Goal: Task Accomplishment & Management: Use online tool/utility

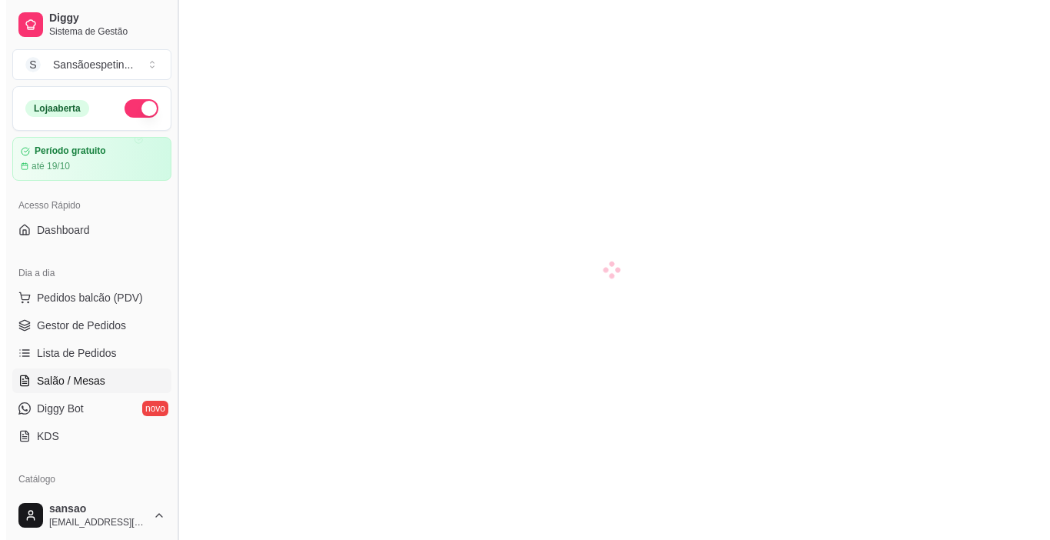
scroll to position [77, 0]
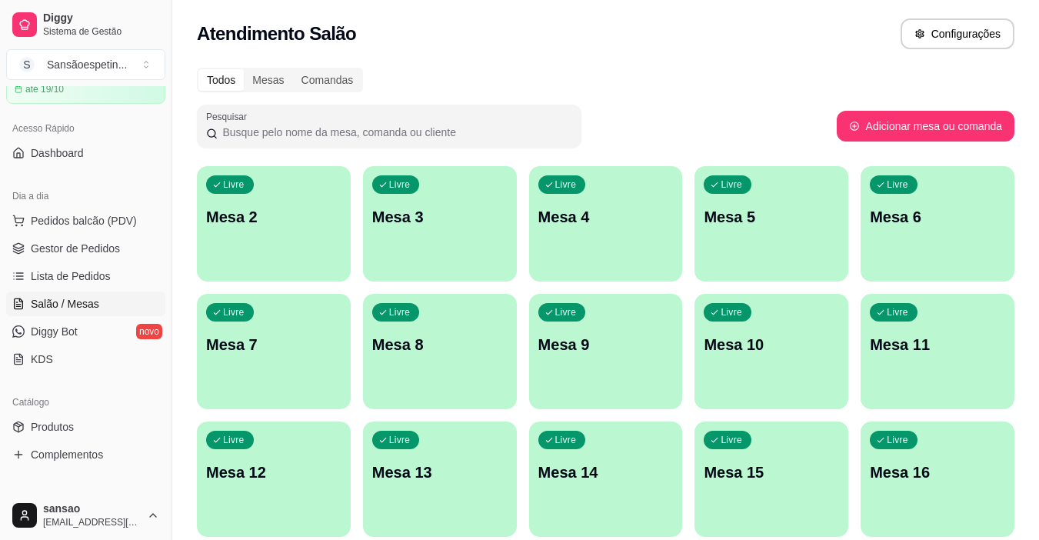
click at [888, 182] on p "Livre" at bounding box center [897, 184] width 22 height 12
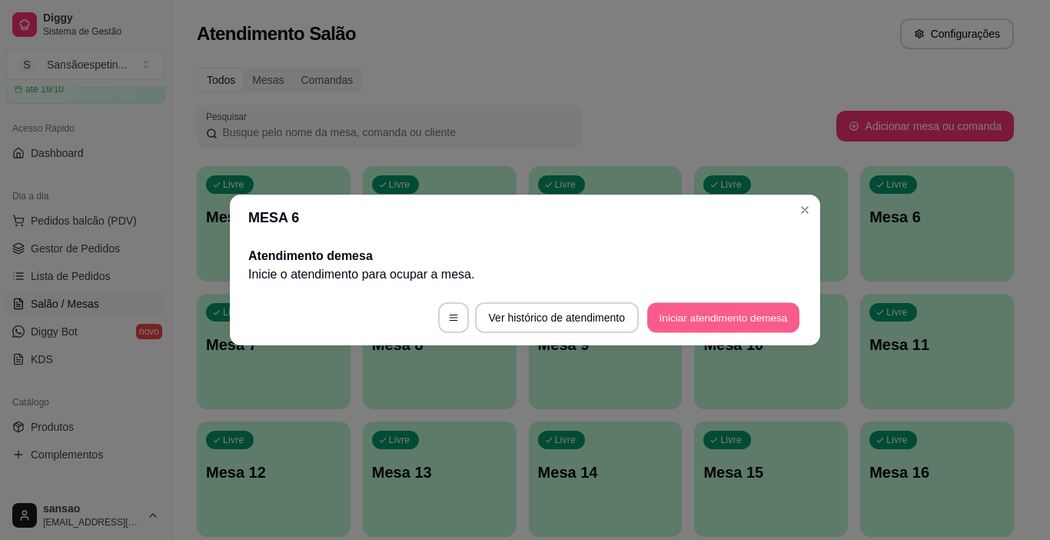
click at [766, 317] on button "Iniciar atendimento de mesa" at bounding box center [723, 318] width 152 height 30
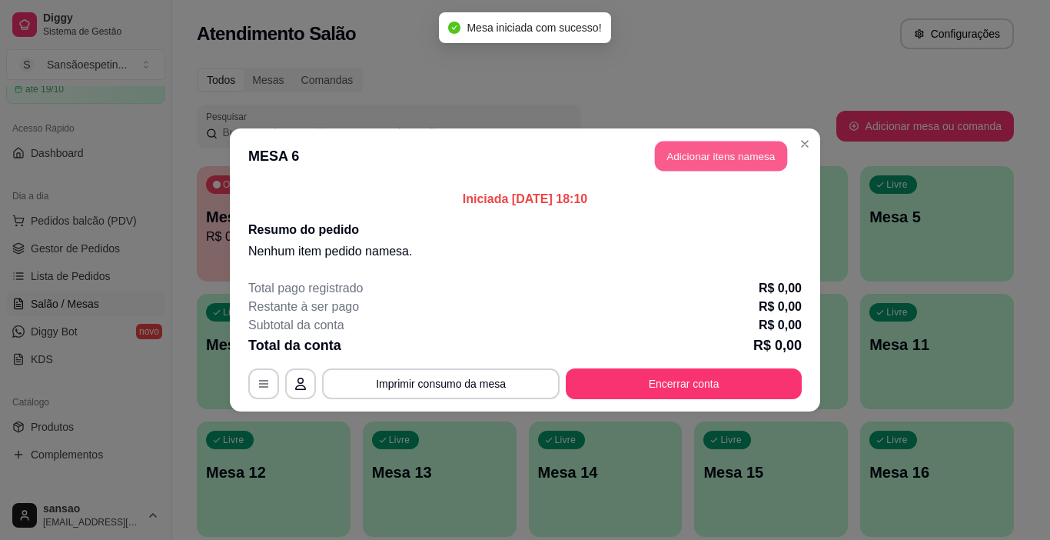
click at [769, 152] on button "Adicionar itens na mesa" at bounding box center [721, 156] width 132 height 30
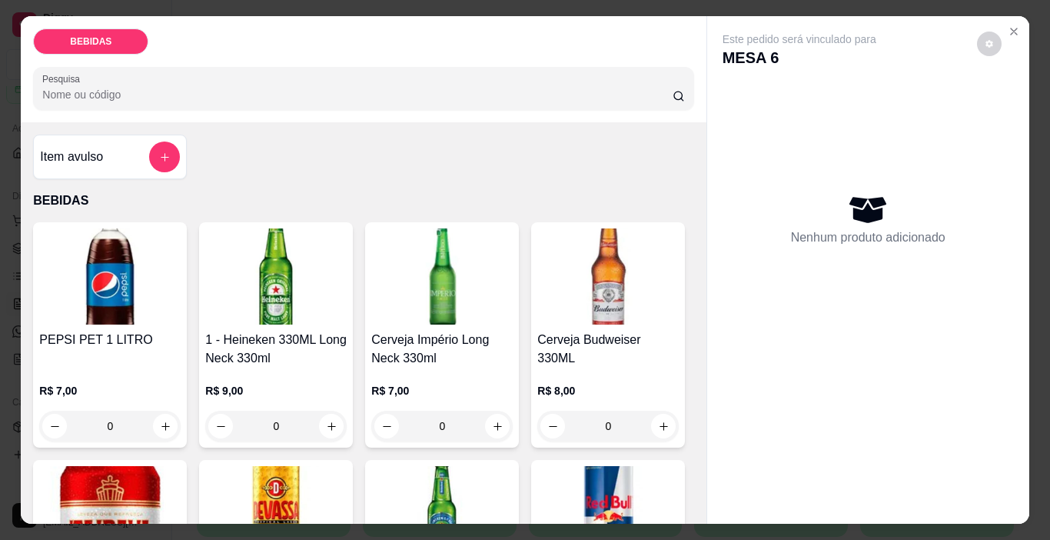
click at [461, 303] on img at bounding box center [441, 276] width 141 height 96
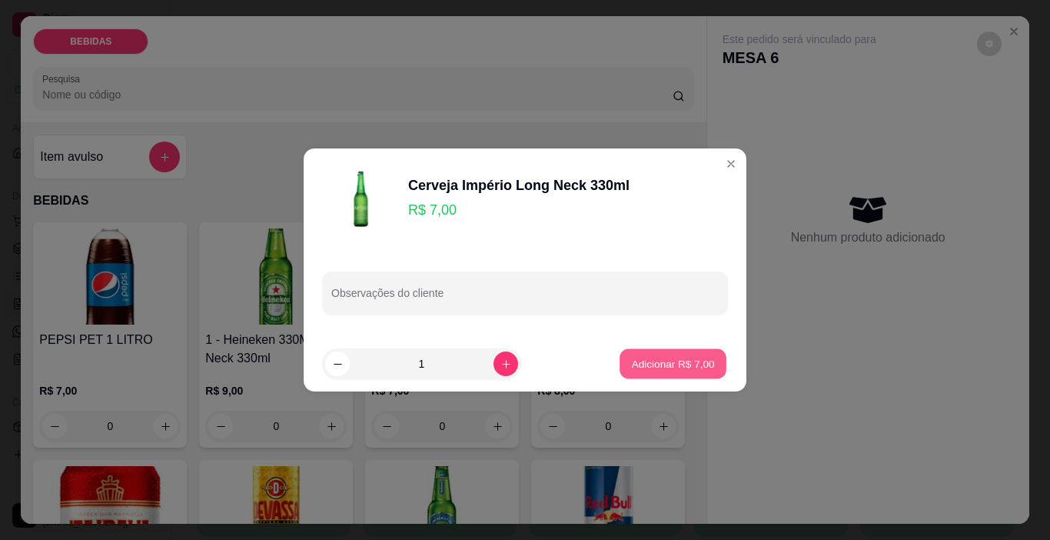
click at [699, 357] on p "Adicionar R$ 7,00" at bounding box center [672, 363] width 83 height 15
type input "1"
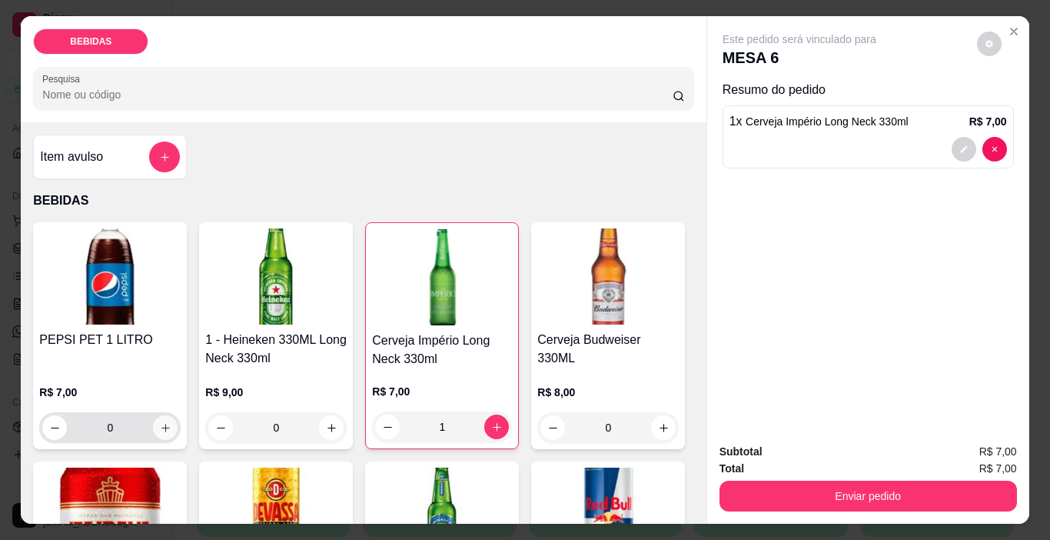
click at [160, 423] on icon "increase-product-quantity" at bounding box center [166, 428] width 12 height 12
type input "1"
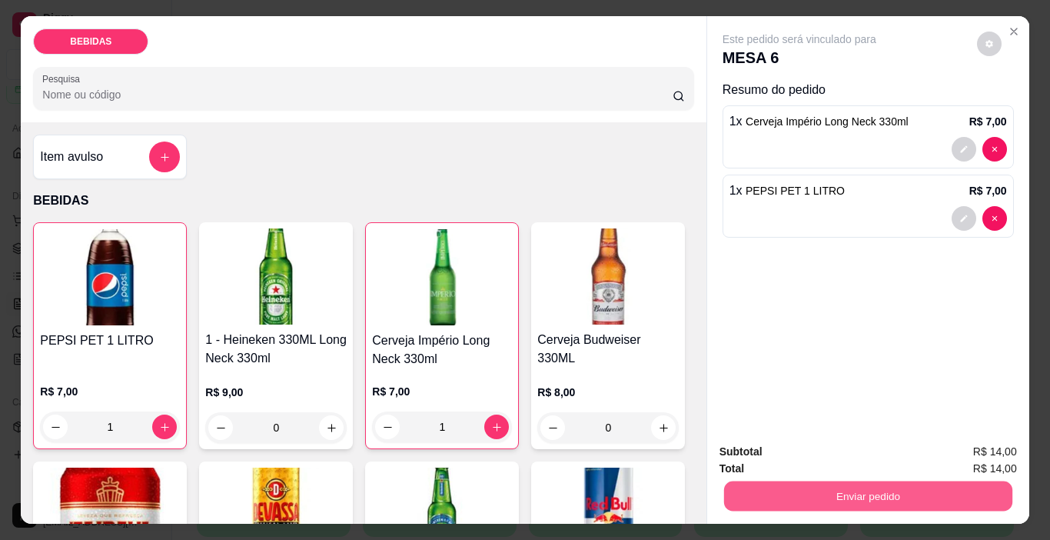
click at [868, 500] on button "Enviar pedido" at bounding box center [867, 496] width 288 height 30
click at [971, 462] on button "Enviar pedido" at bounding box center [977, 451] width 85 height 28
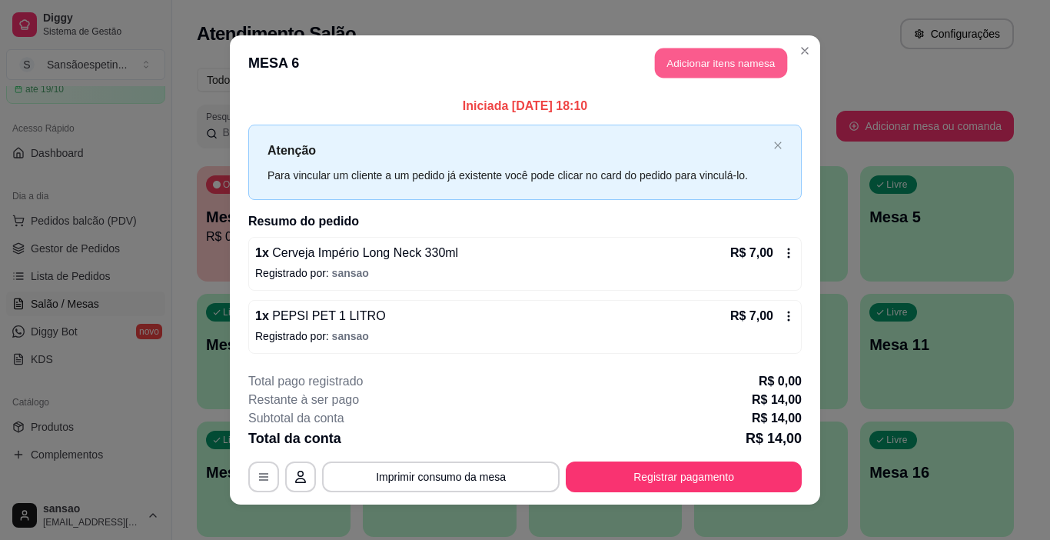
click at [770, 59] on button "Adicionar itens na mesa" at bounding box center [721, 63] width 132 height 30
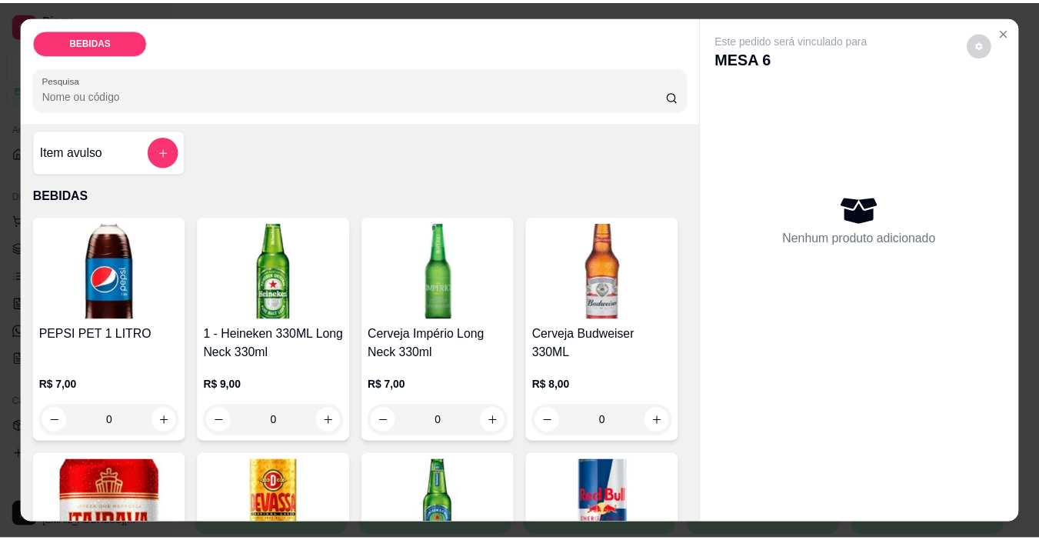
scroll to position [0, 0]
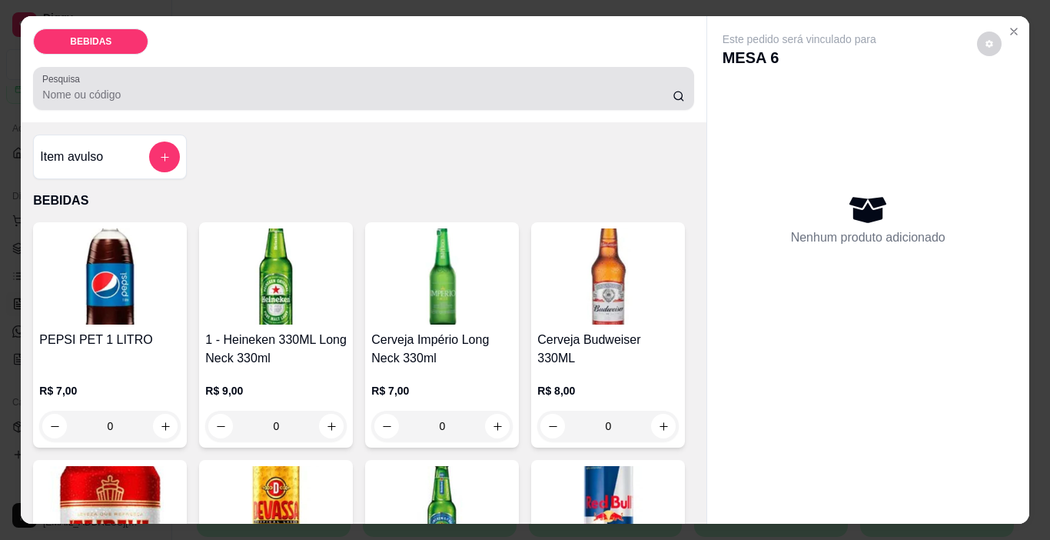
drag, startPoint x: 672, startPoint y: 94, endPoint x: 663, endPoint y: 94, distance: 8.5
click at [673, 94] on icon at bounding box center [679, 96] width 12 height 12
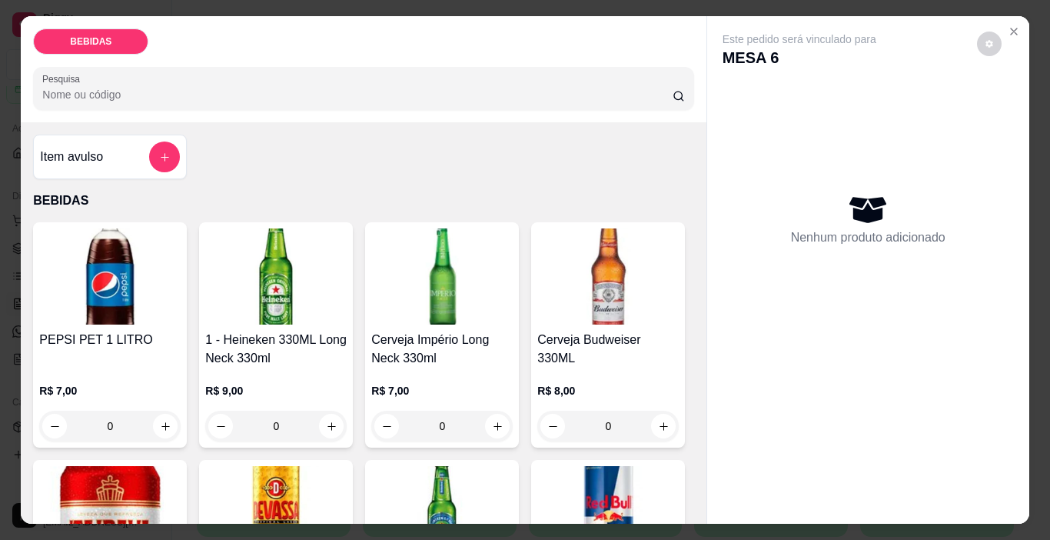
click at [204, 91] on input "Pesquisa" at bounding box center [357, 94] width 630 height 15
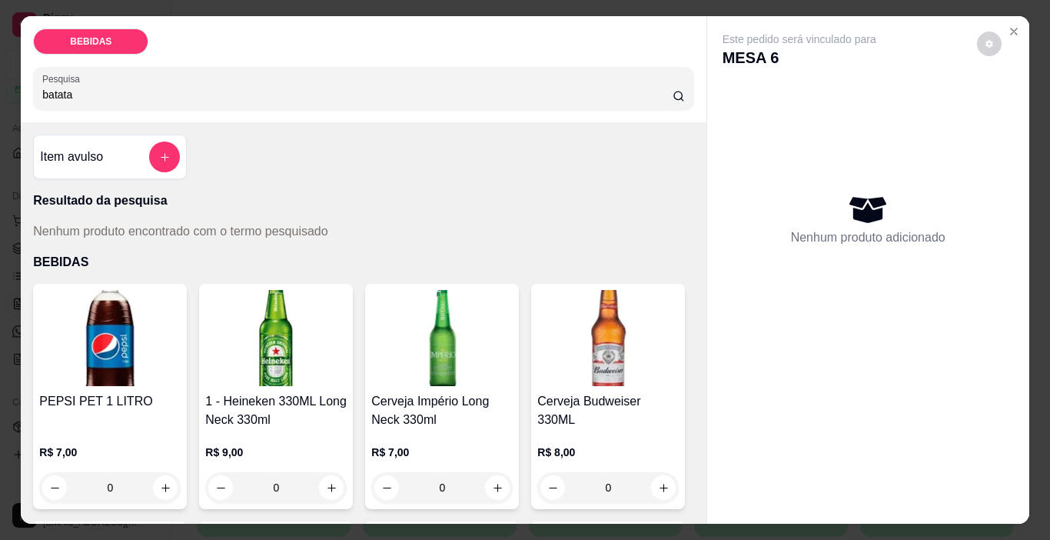
type input "batata"
click at [1008, 31] on icon "Close" at bounding box center [1014, 31] width 12 height 12
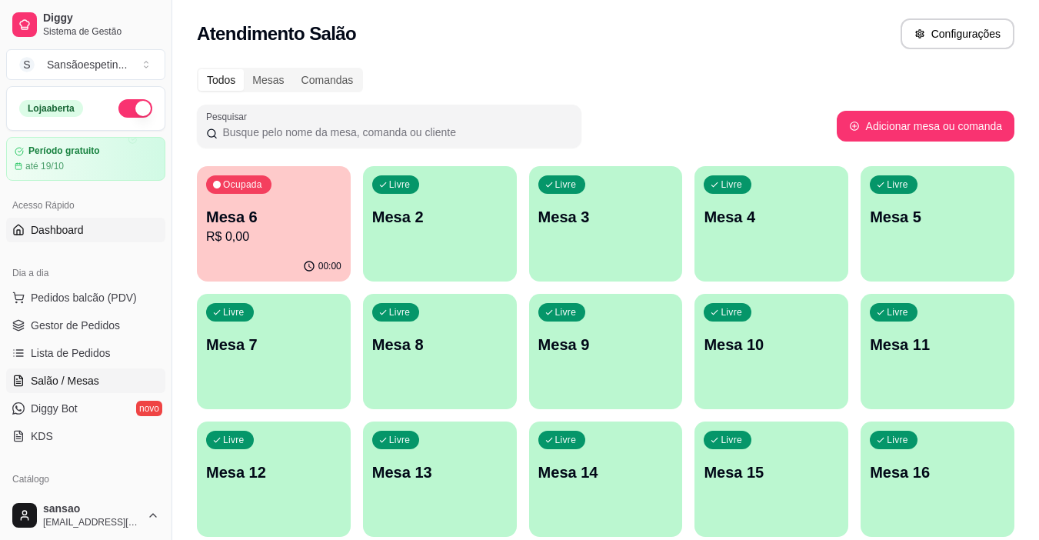
click at [74, 228] on span "Dashboard" at bounding box center [57, 229] width 53 height 15
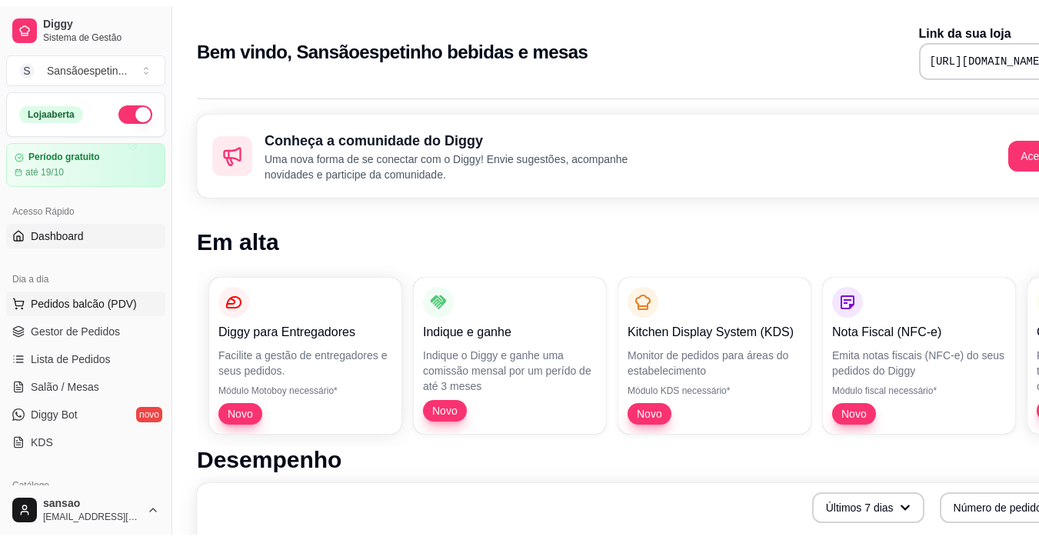
scroll to position [154, 0]
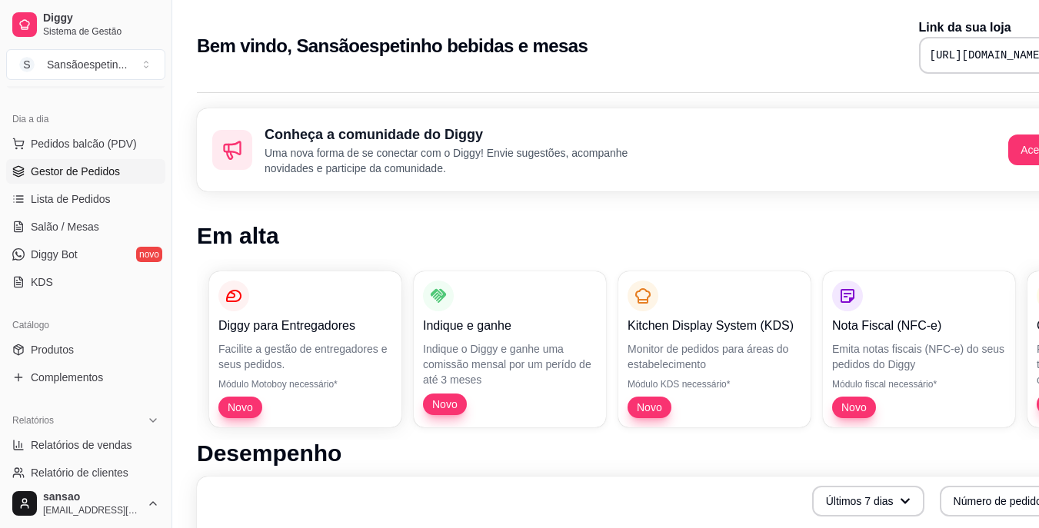
click at [111, 174] on span "Gestor de Pedidos" at bounding box center [75, 171] width 89 height 15
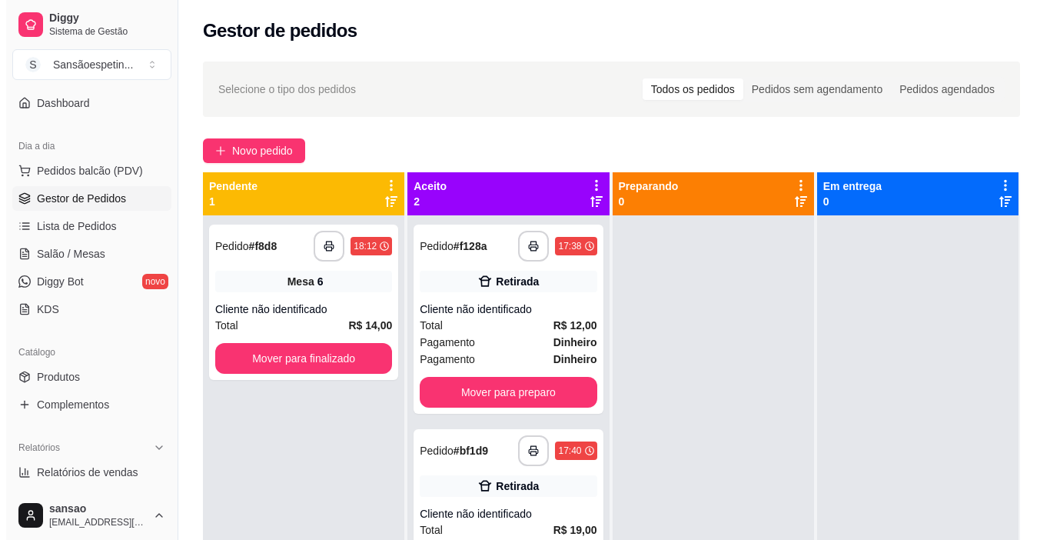
scroll to position [154, 0]
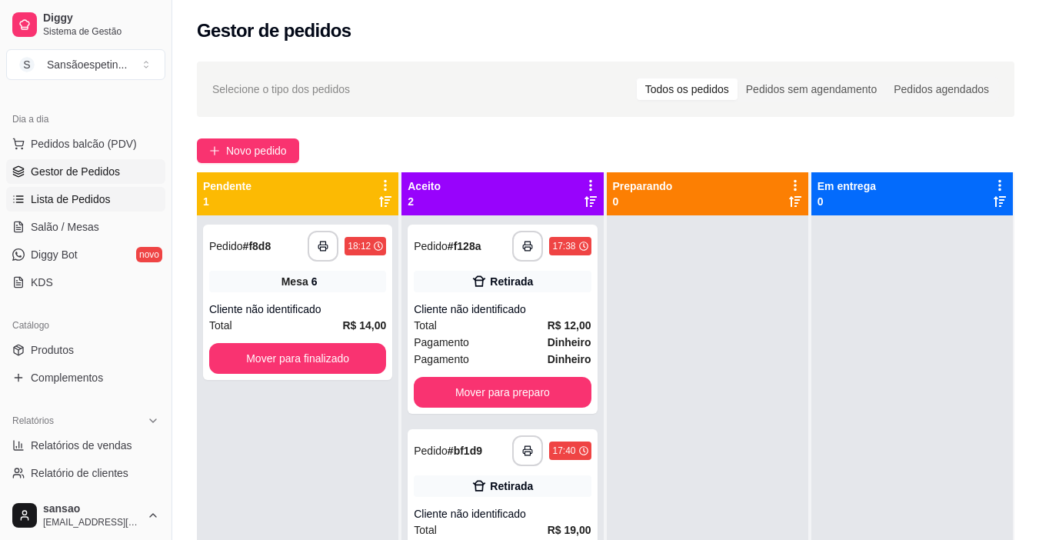
click at [93, 196] on span "Lista de Pedidos" at bounding box center [71, 198] width 80 height 15
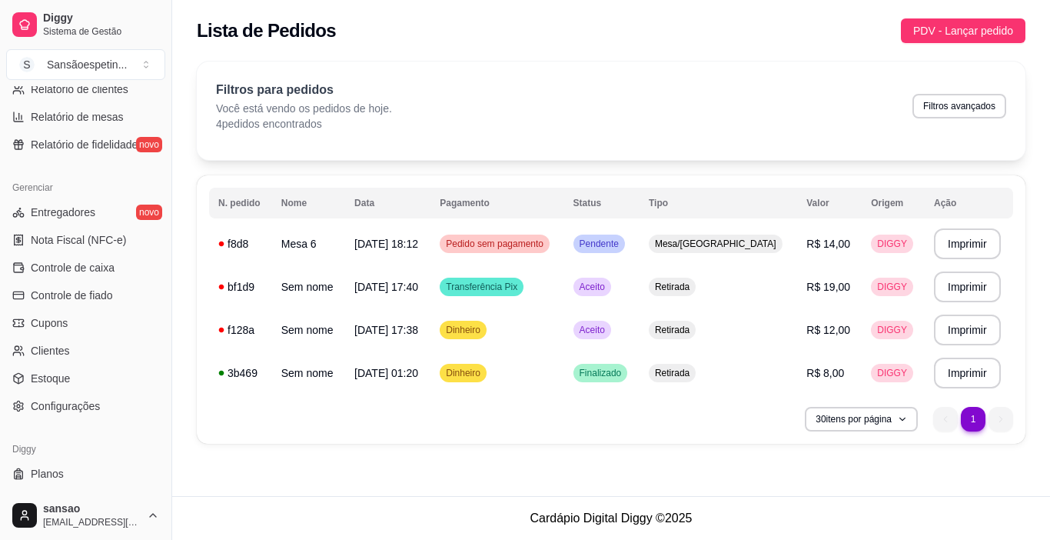
scroll to position [567, 0]
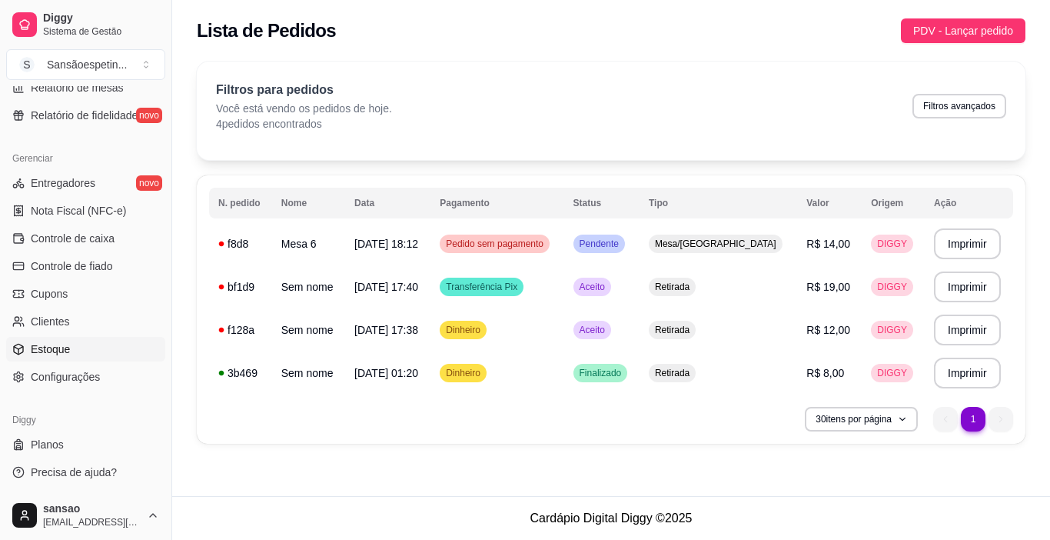
click at [100, 344] on link "Estoque" at bounding box center [85, 349] width 159 height 25
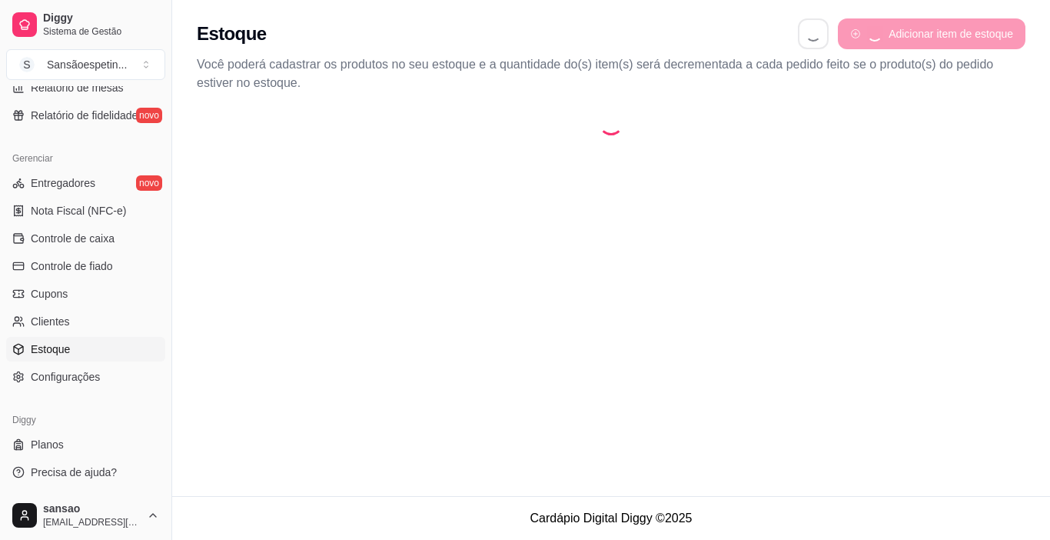
select select "QUANTITY_ORDER"
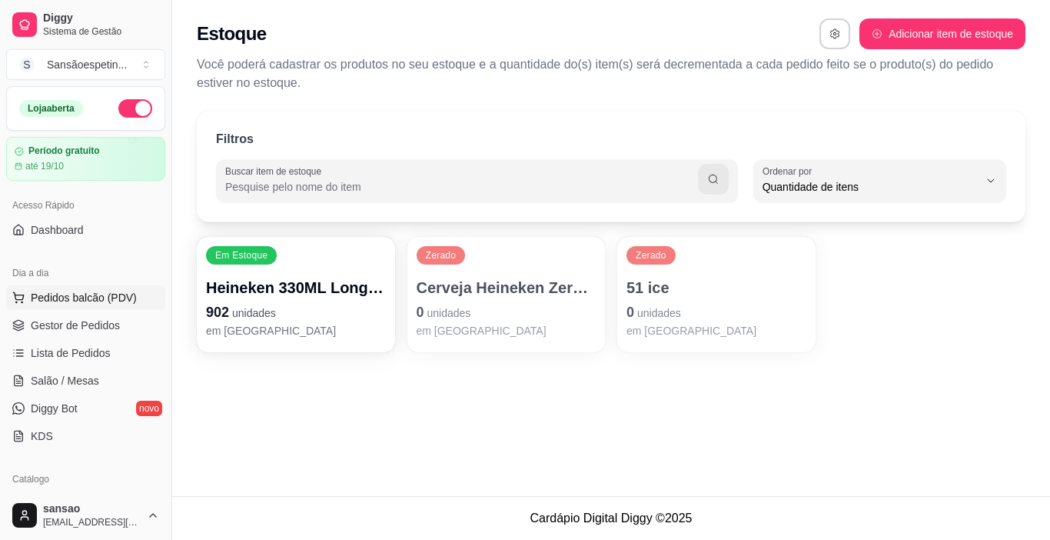
click at [82, 298] on span "Pedidos balcão (PDV)" at bounding box center [84, 297] width 106 height 15
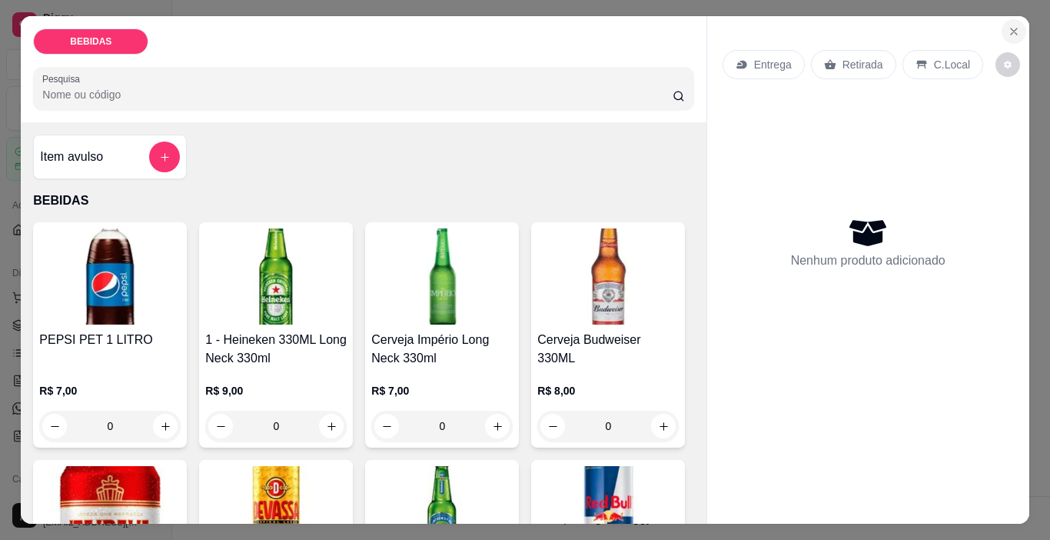
click at [1011, 28] on icon "Close" at bounding box center [1014, 31] width 6 height 6
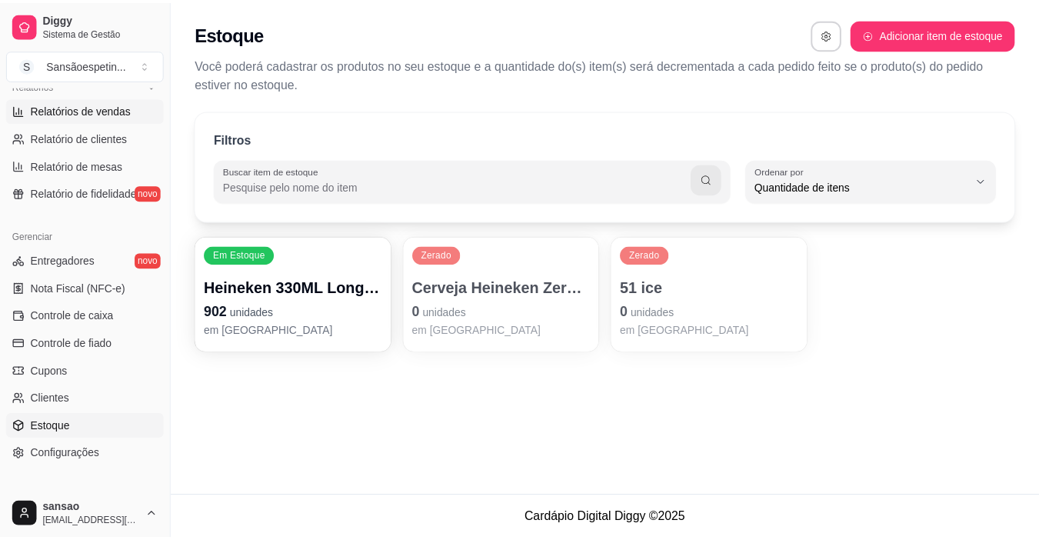
scroll to position [538, 0]
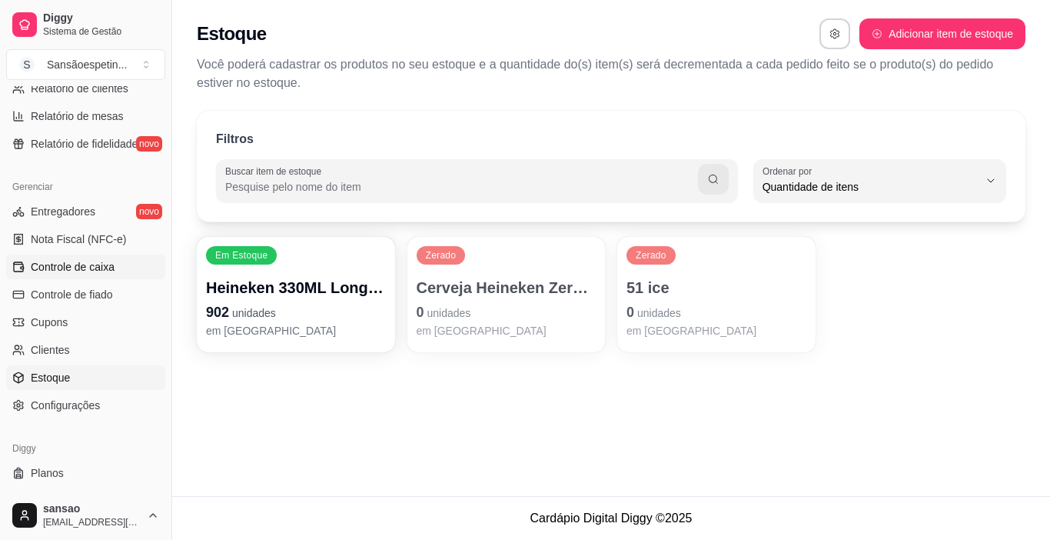
click at [102, 271] on span "Controle de caixa" at bounding box center [73, 266] width 84 height 15
